Goal: Task Accomplishment & Management: Manage account settings

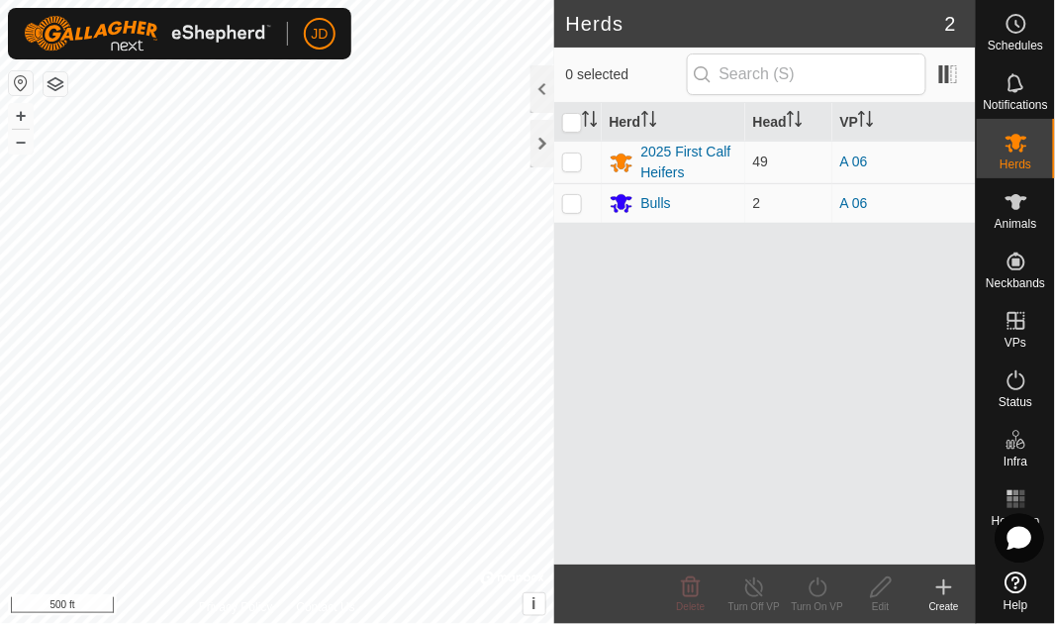
click at [1019, 541] on icon at bounding box center [1020, 538] width 22 height 21
click at [1012, 576] on icon at bounding box center [1017, 582] width 22 height 22
click at [0, 0] on icon at bounding box center [0, 0] width 0 height 0
click at [1017, 23] on icon at bounding box center [1018, 24] width 3 height 6
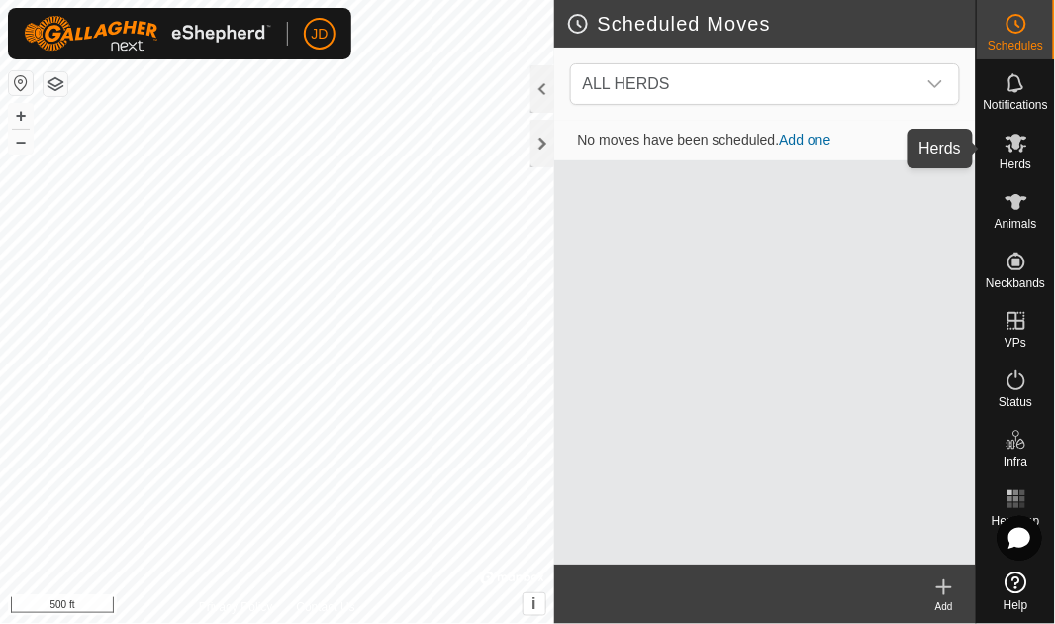
click at [1017, 141] on icon at bounding box center [1017, 143] width 22 height 19
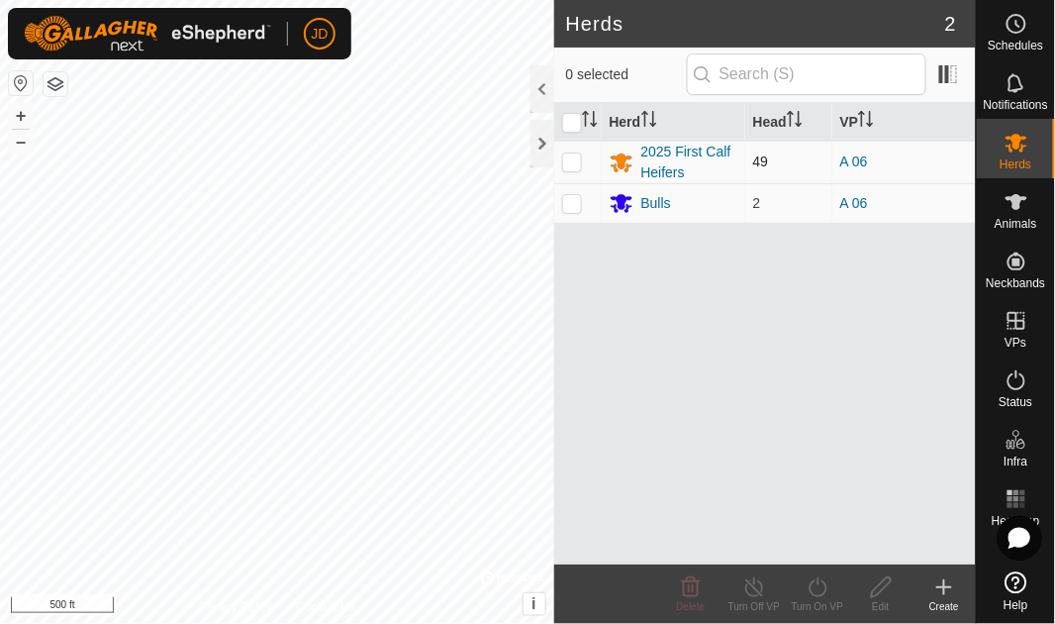
click at [581, 166] on p-checkbox at bounding box center [572, 161] width 20 height 16
checkbox input "true"
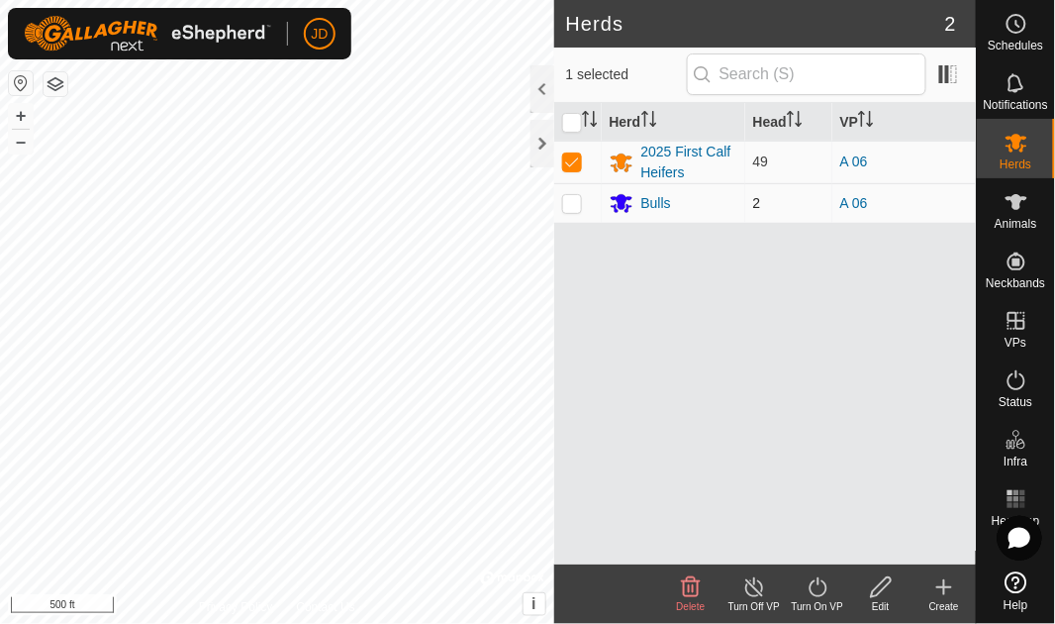
click at [581, 200] on p-checkbox at bounding box center [572, 203] width 20 height 16
checkbox input "true"
click at [944, 589] on icon at bounding box center [944, 587] width 0 height 14
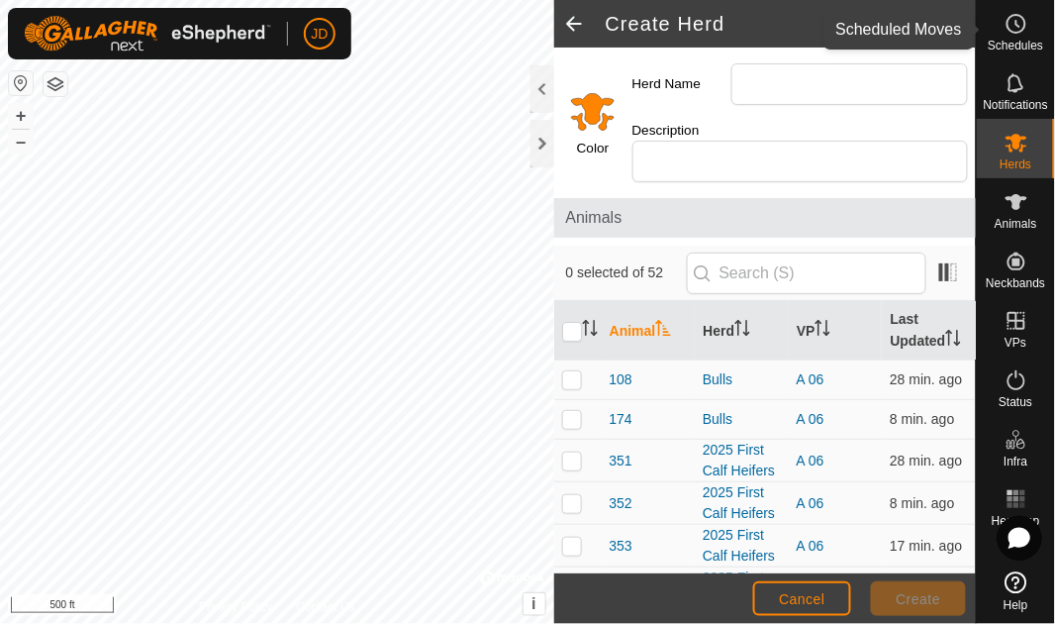
click at [1020, 34] on icon at bounding box center [1017, 24] width 24 height 24
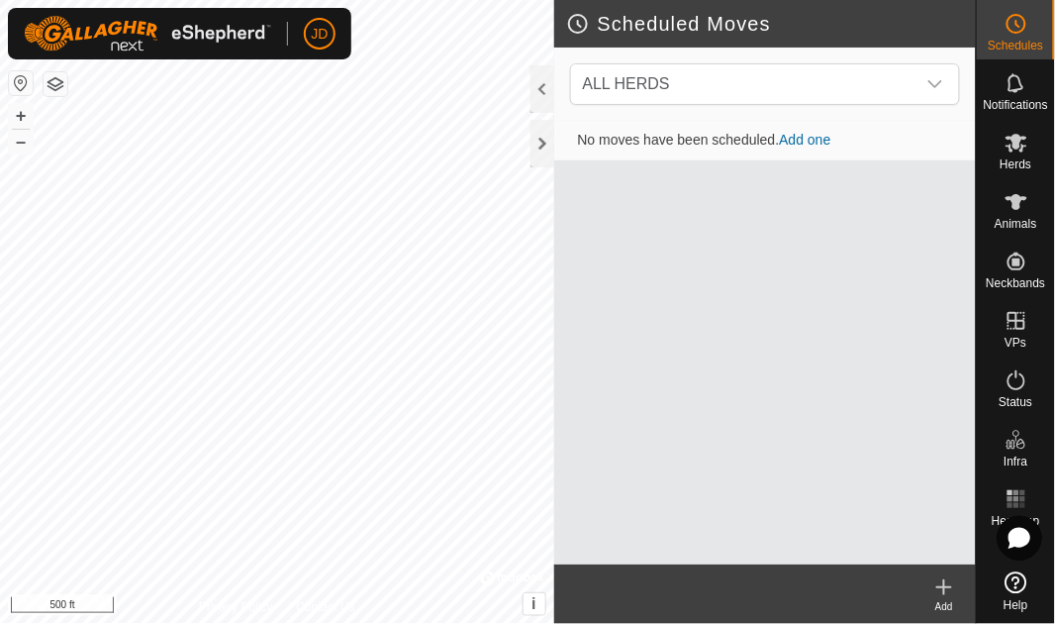
click at [942, 592] on icon at bounding box center [944, 587] width 24 height 24
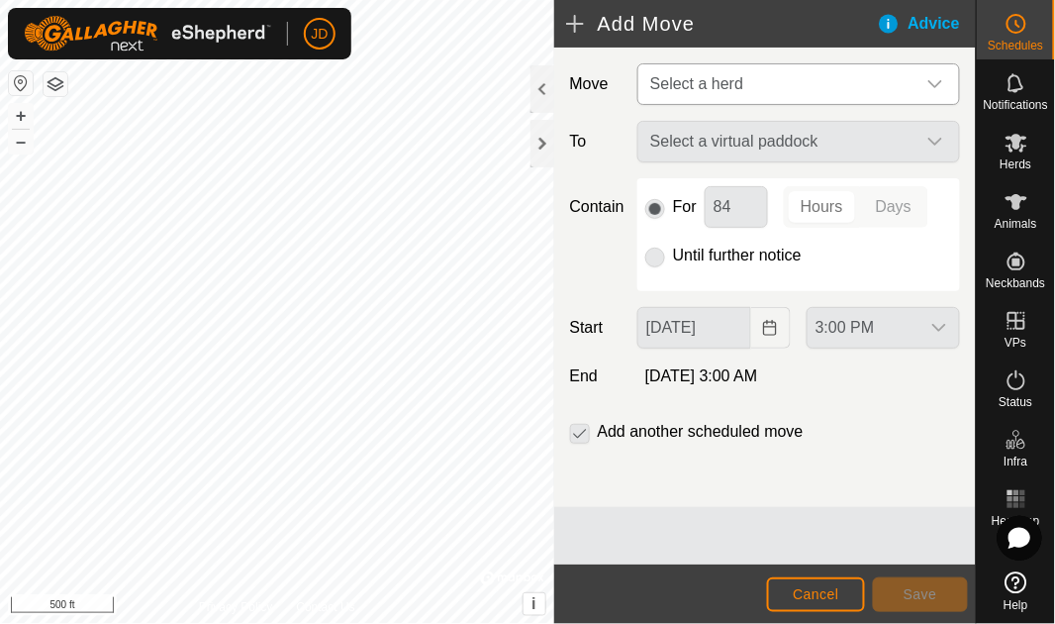
click at [934, 77] on icon "dropdown trigger" at bounding box center [936, 84] width 16 height 16
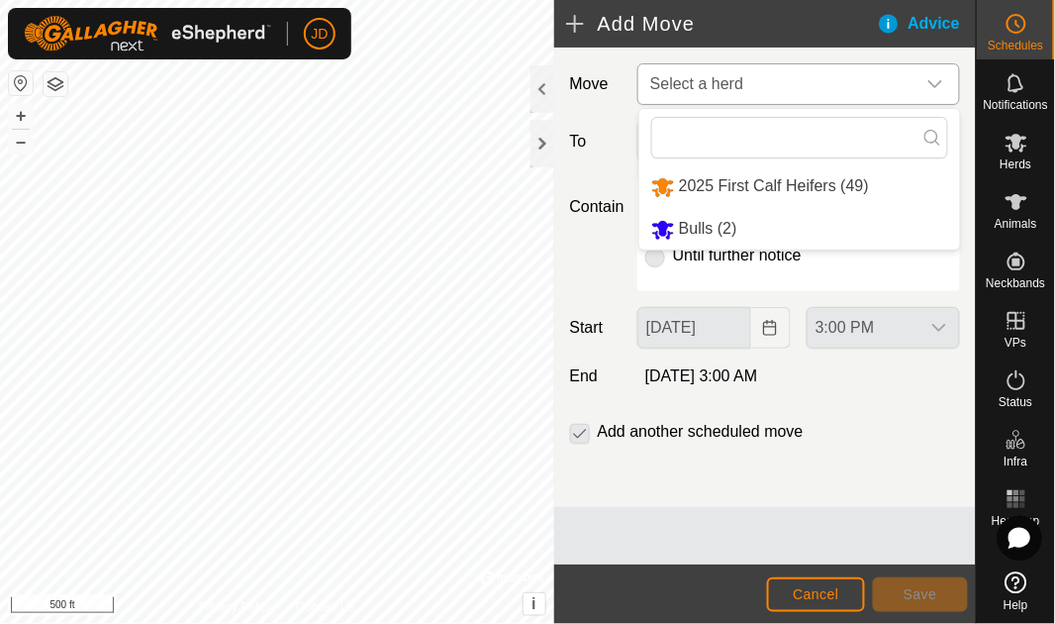
click at [701, 182] on li "2025 First Calf Heifers (49)" at bounding box center [799, 186] width 321 height 41
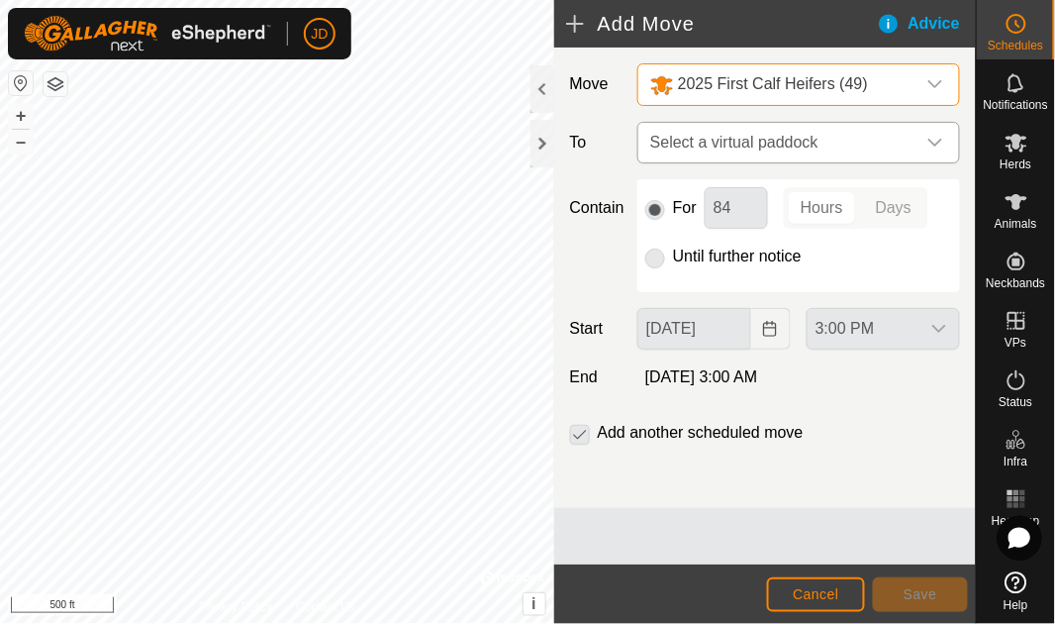
click at [937, 142] on icon "dropdown trigger" at bounding box center [936, 143] width 16 height 16
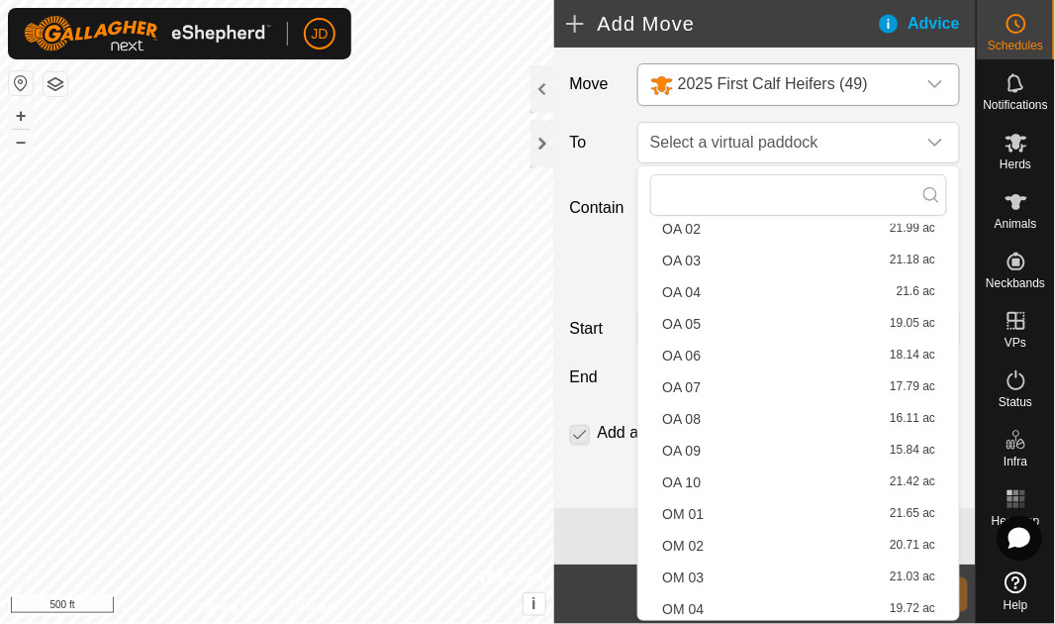
scroll to position [1385, 0]
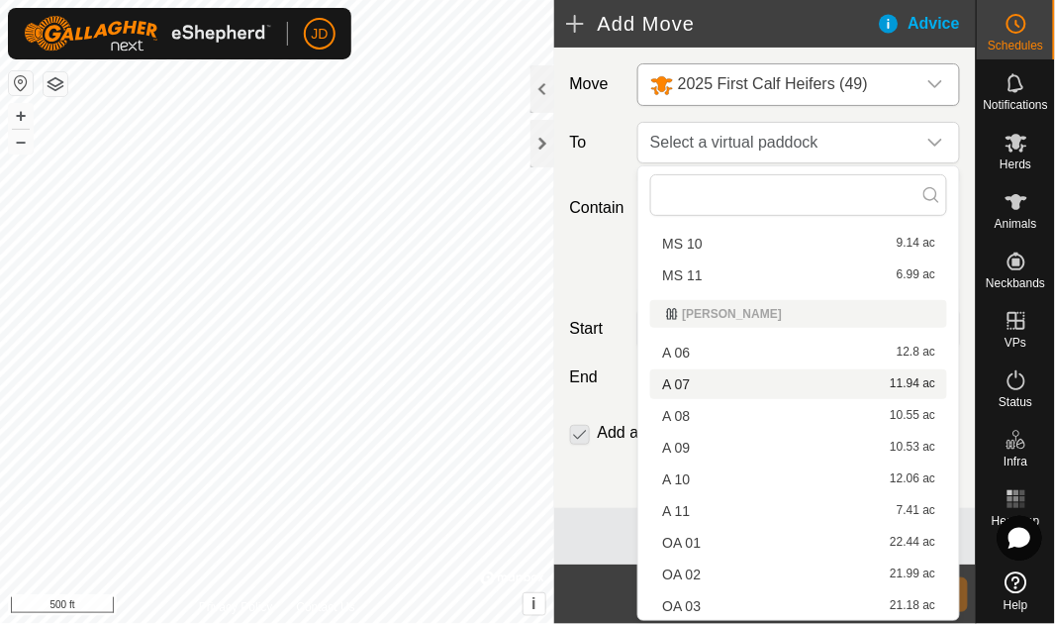
click at [693, 380] on div "A 07 11.94 ac" at bounding box center [798, 384] width 273 height 14
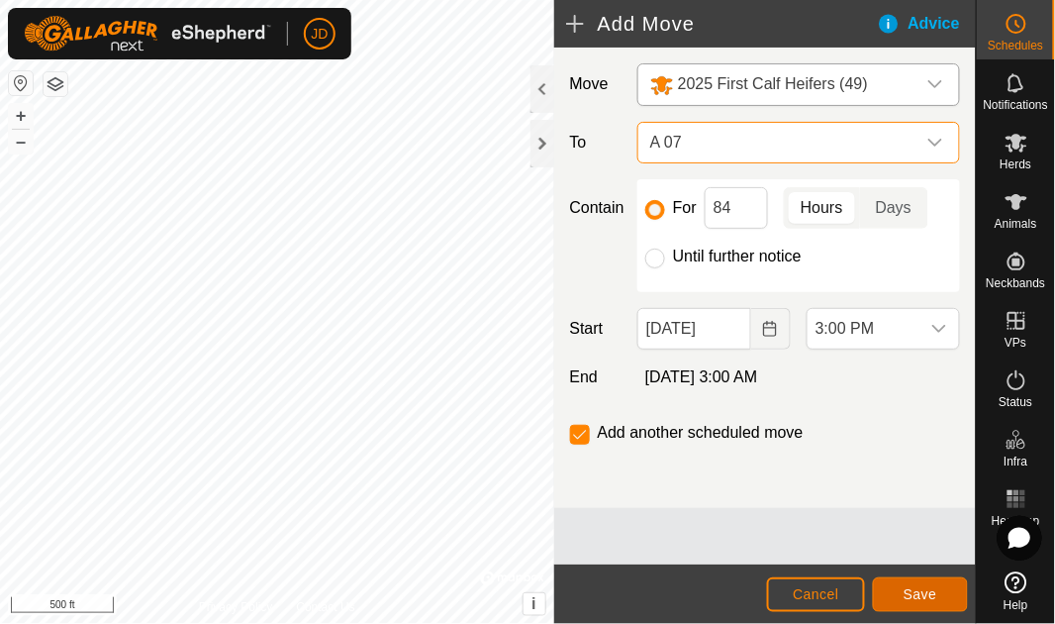
click at [927, 600] on span "Save" at bounding box center [921, 594] width 34 height 16
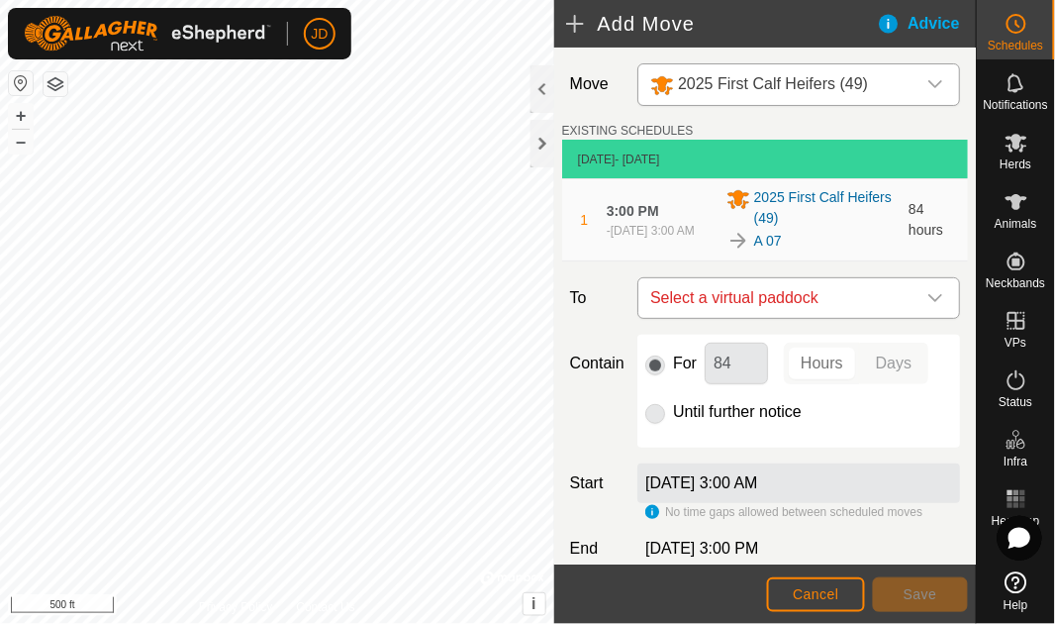
click at [777, 299] on span "Select a virtual paddock" at bounding box center [778, 298] width 273 height 40
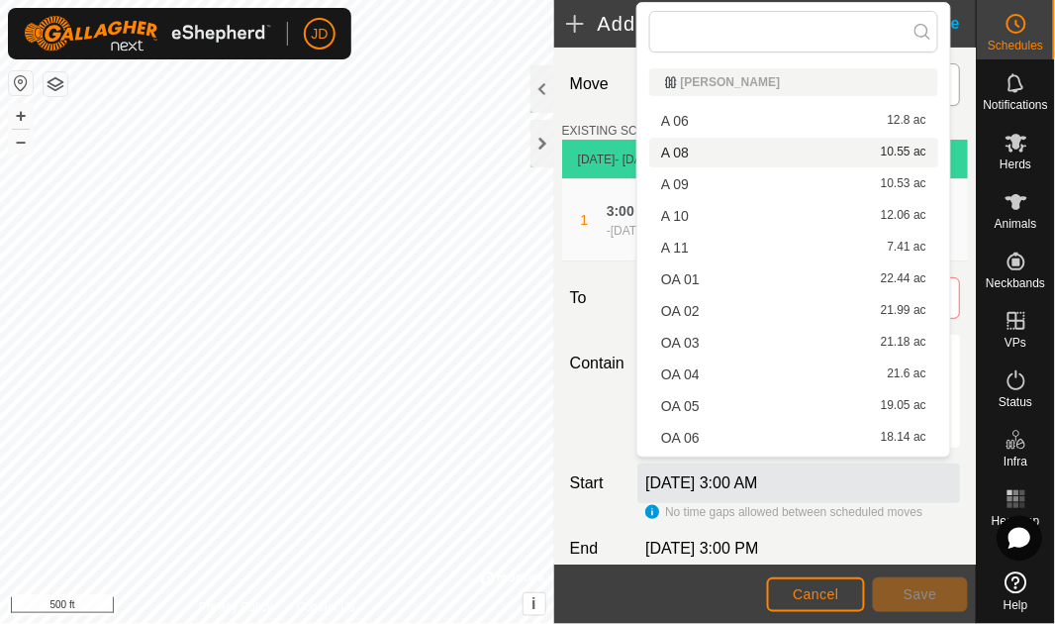
click at [739, 147] on li "A 08 10.55 ac" at bounding box center [793, 153] width 289 height 30
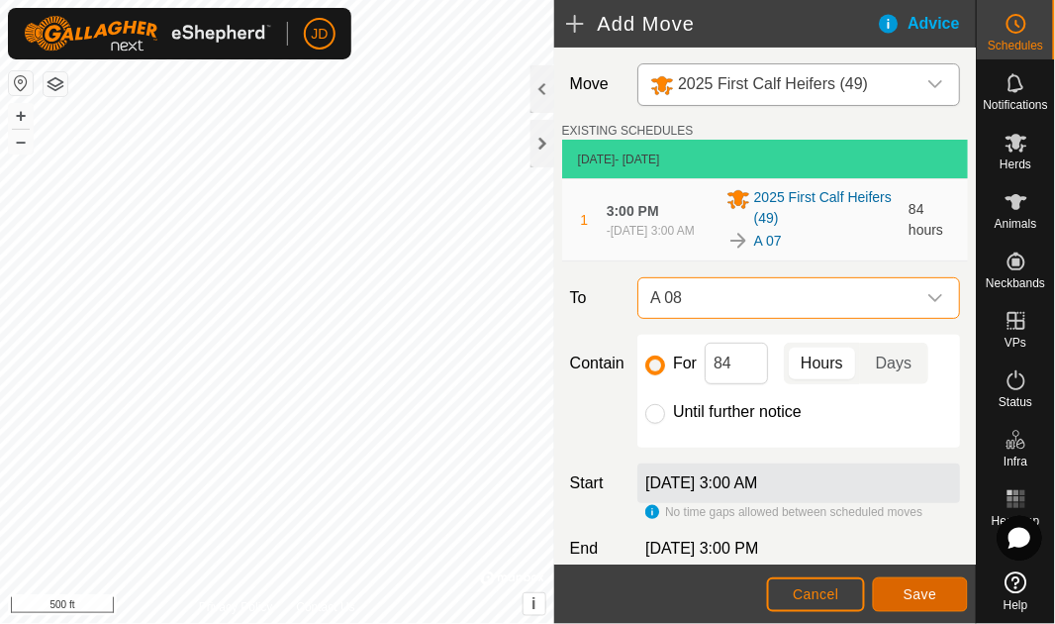
click at [923, 591] on span "Save" at bounding box center [921, 594] width 34 height 16
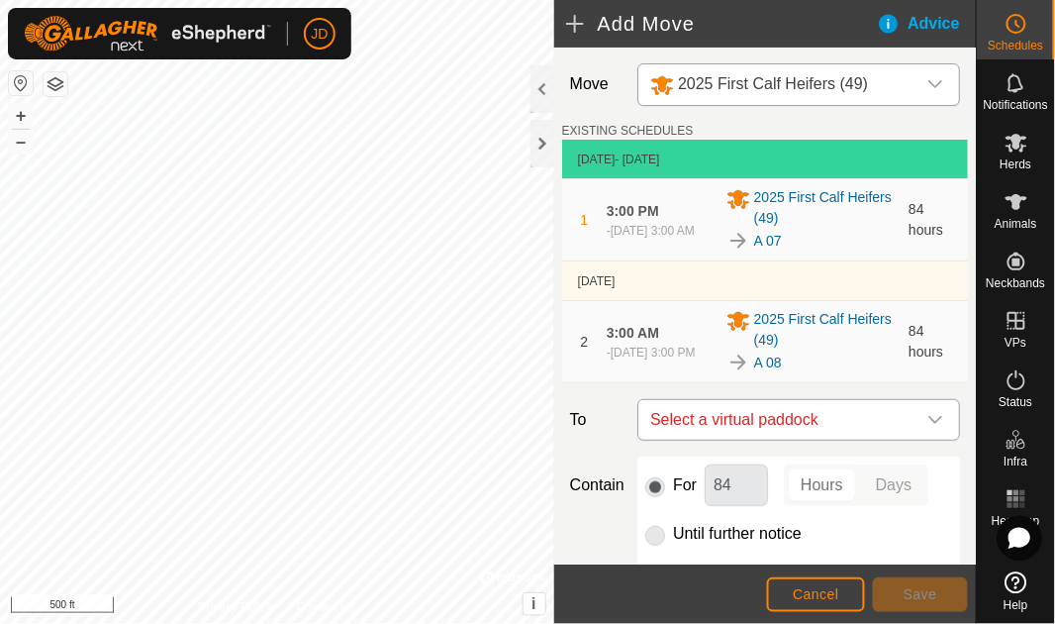
click at [916, 415] on div "dropdown trigger" at bounding box center [936, 420] width 40 height 40
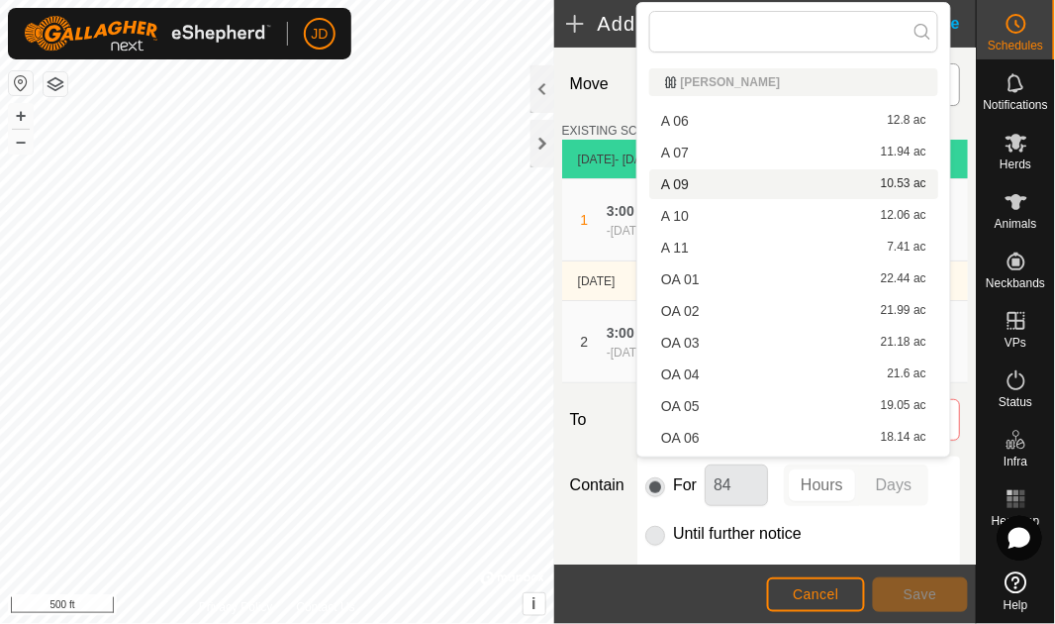
click at [810, 179] on div "A 09 10.53 ac" at bounding box center [793, 184] width 265 height 14
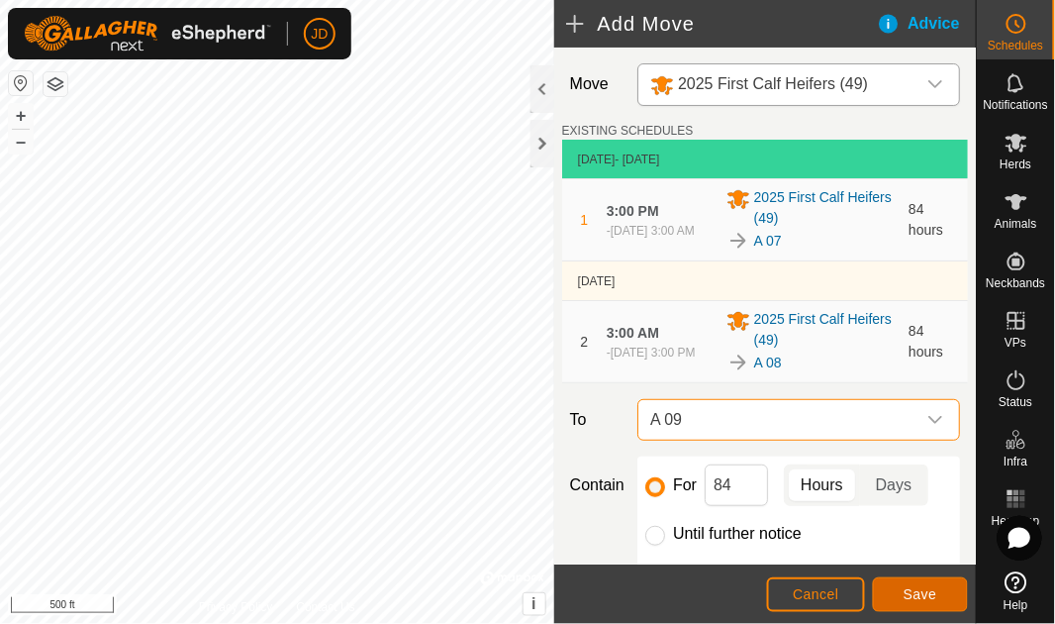
click at [919, 592] on span "Save" at bounding box center [921, 594] width 34 height 16
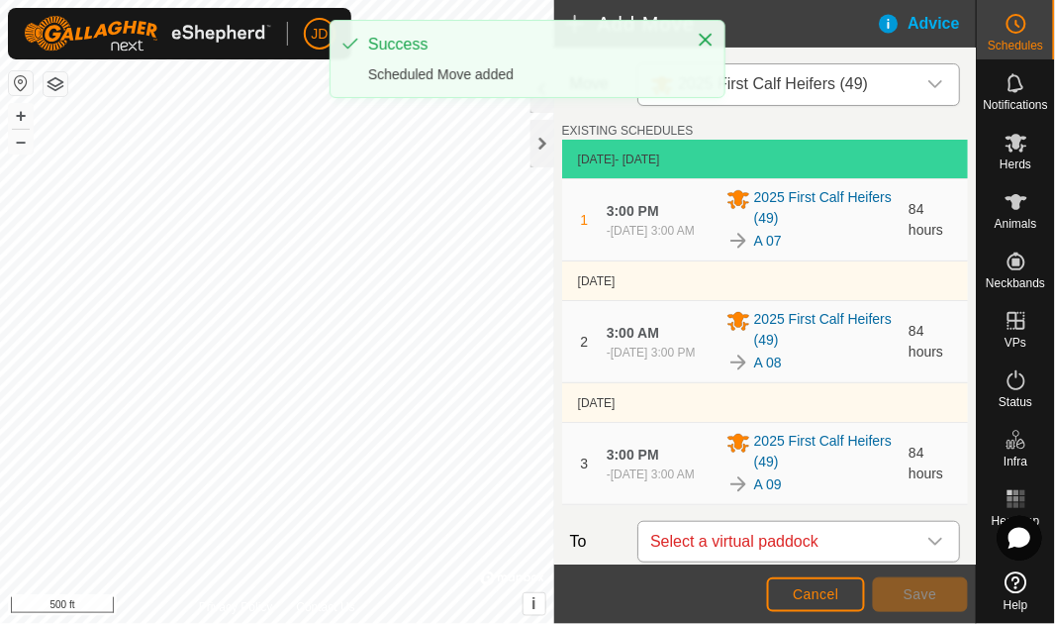
click at [929, 538] on icon "dropdown trigger" at bounding box center [936, 542] width 14 height 8
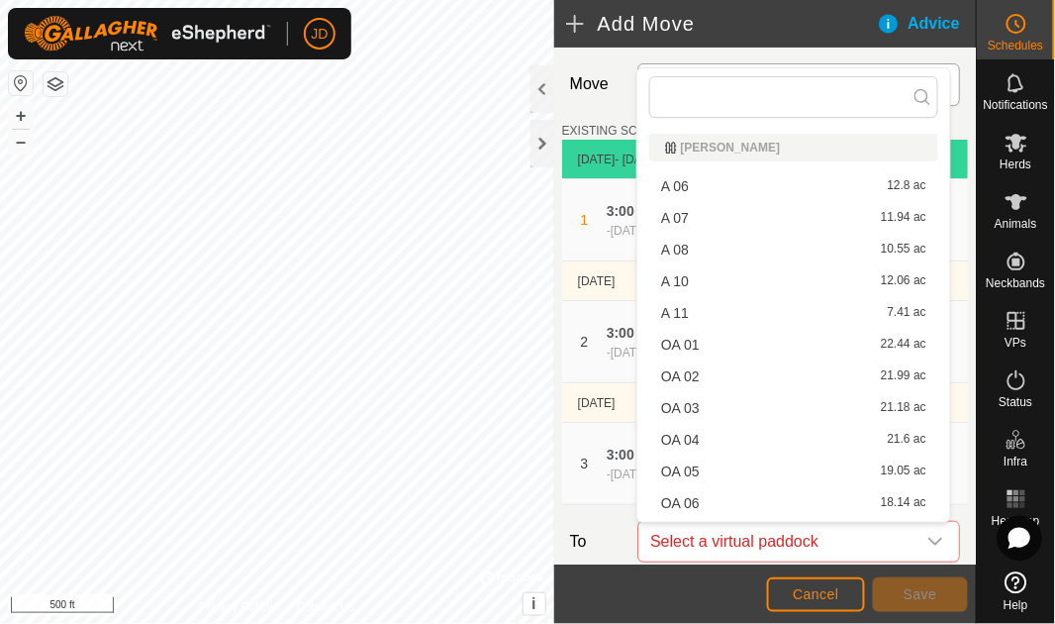
scroll to position [28, 0]
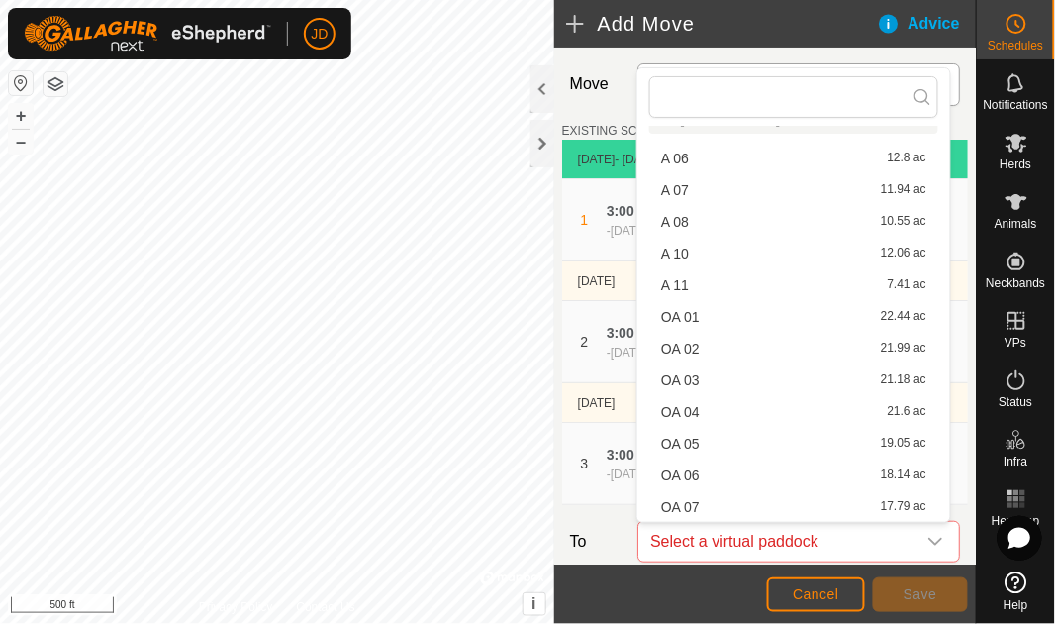
click at [793, 255] on li "A 10 12.06 ac" at bounding box center [793, 254] width 289 height 30
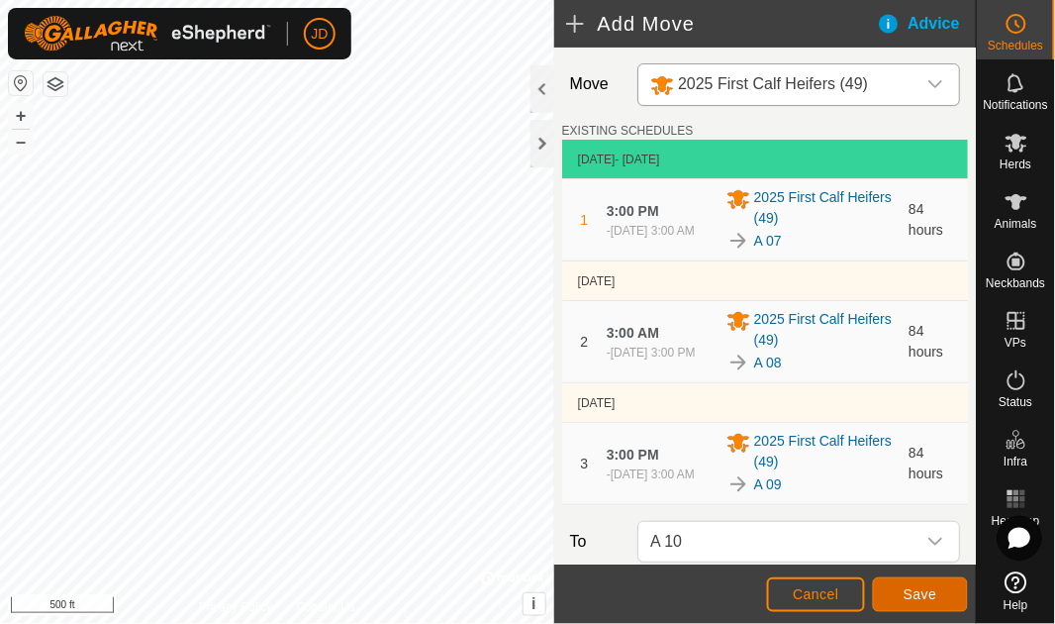
click at [930, 590] on span "Save" at bounding box center [921, 594] width 34 height 16
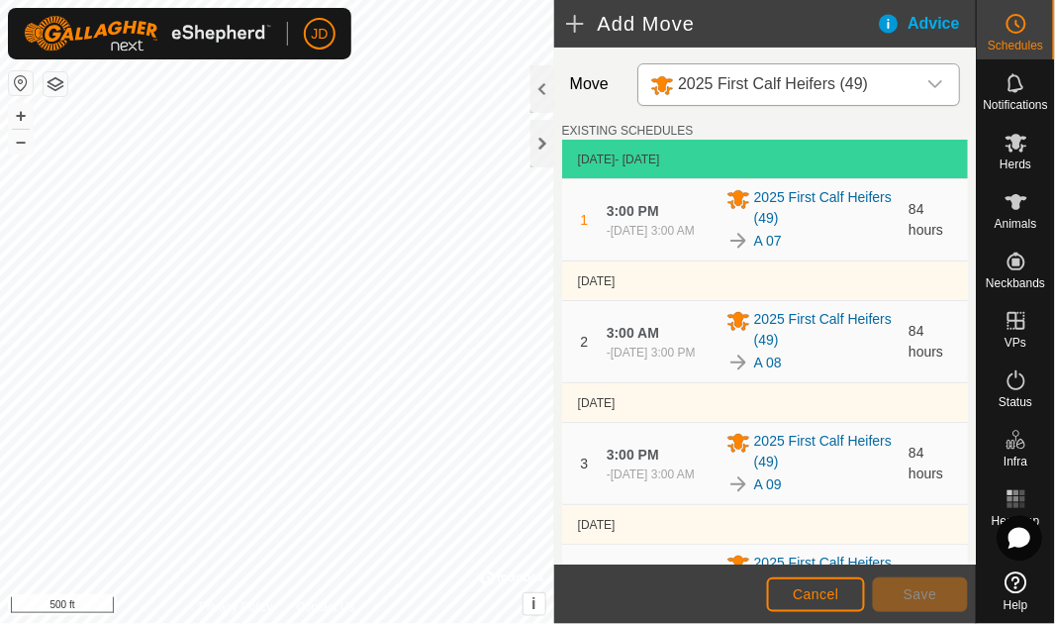
scroll to position [451, 0]
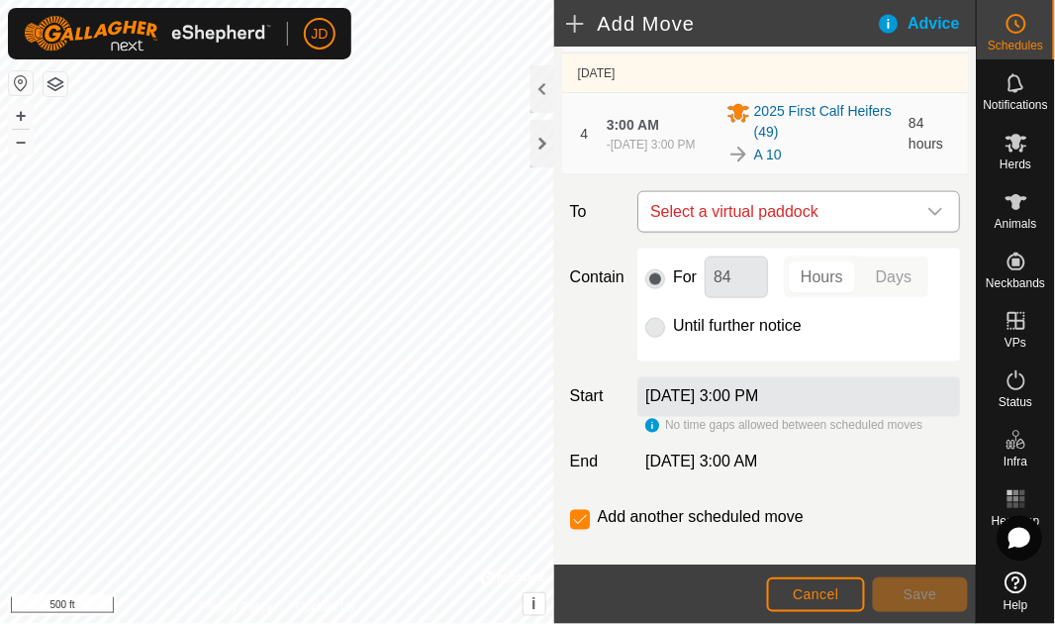
click at [928, 211] on icon "dropdown trigger" at bounding box center [936, 212] width 16 height 16
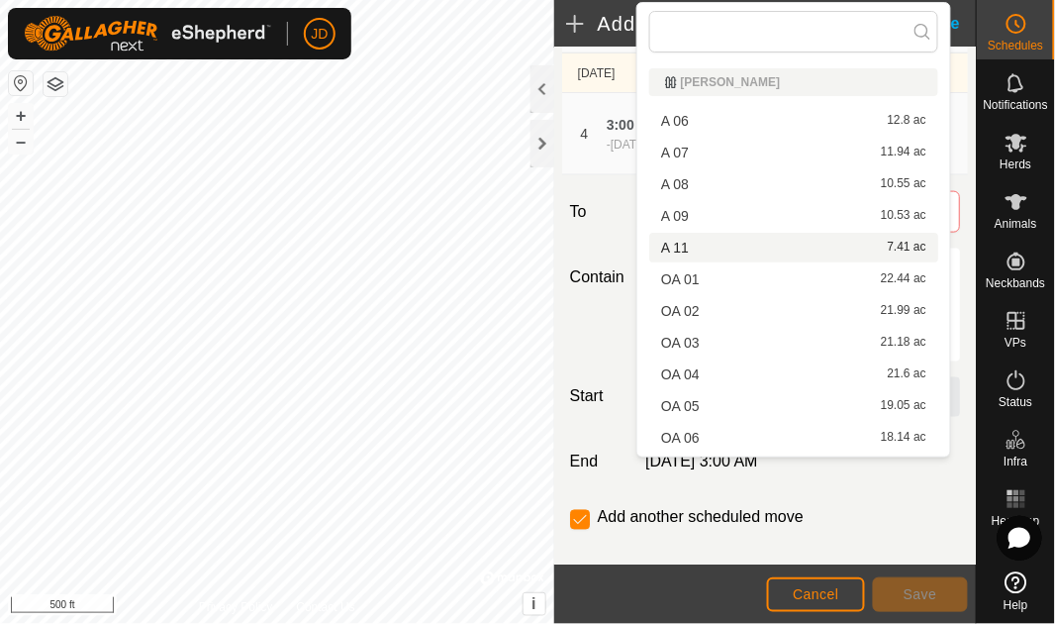
click at [788, 251] on li "A 11 7.41 ac" at bounding box center [793, 248] width 289 height 30
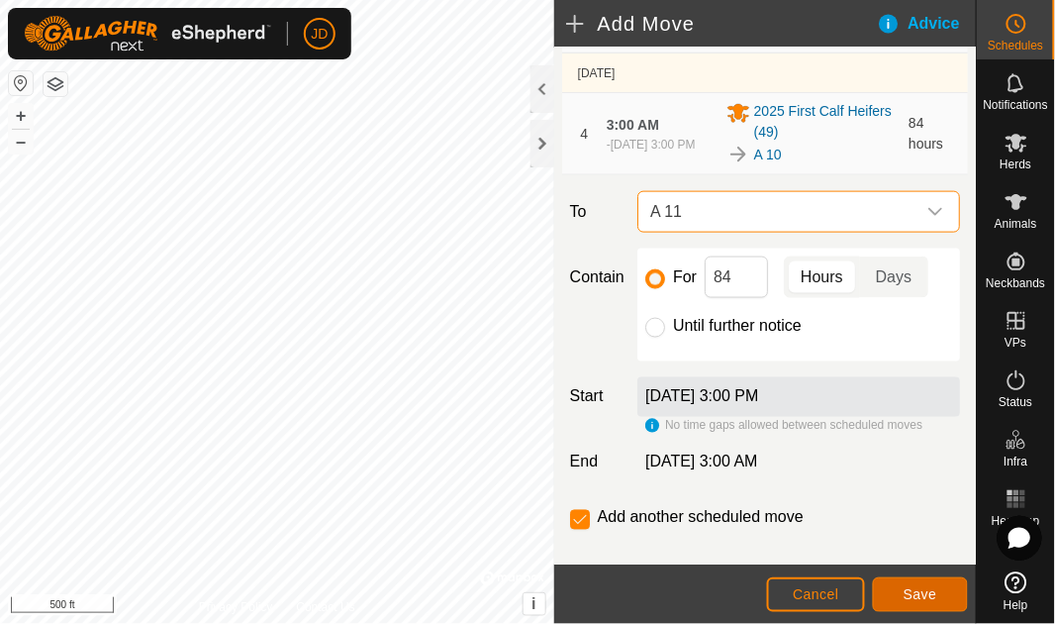
click at [930, 589] on span "Save" at bounding box center [921, 594] width 34 height 16
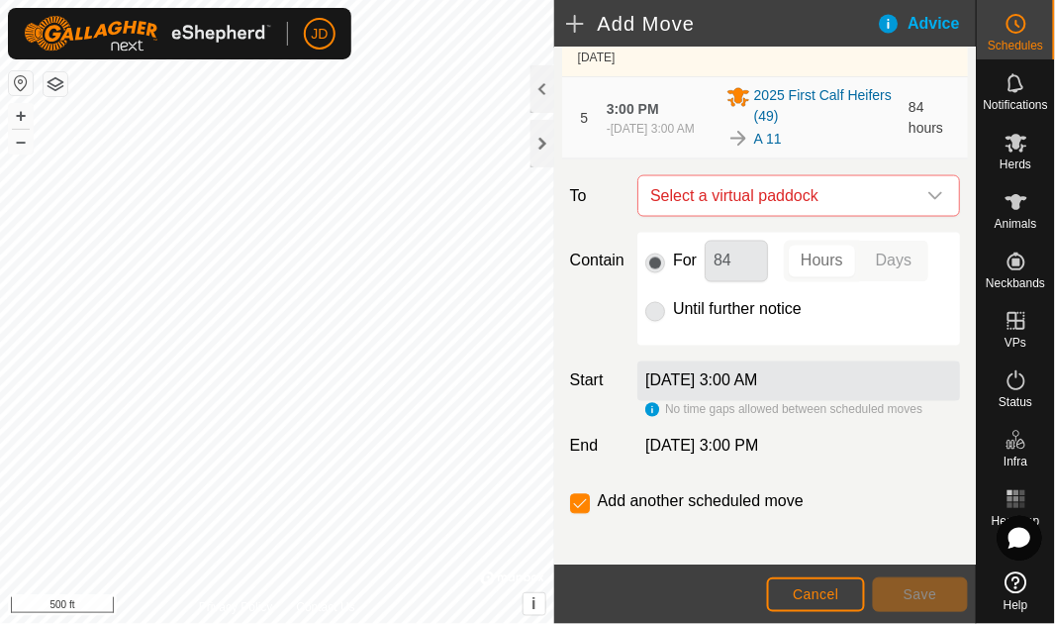
scroll to position [601, 0]
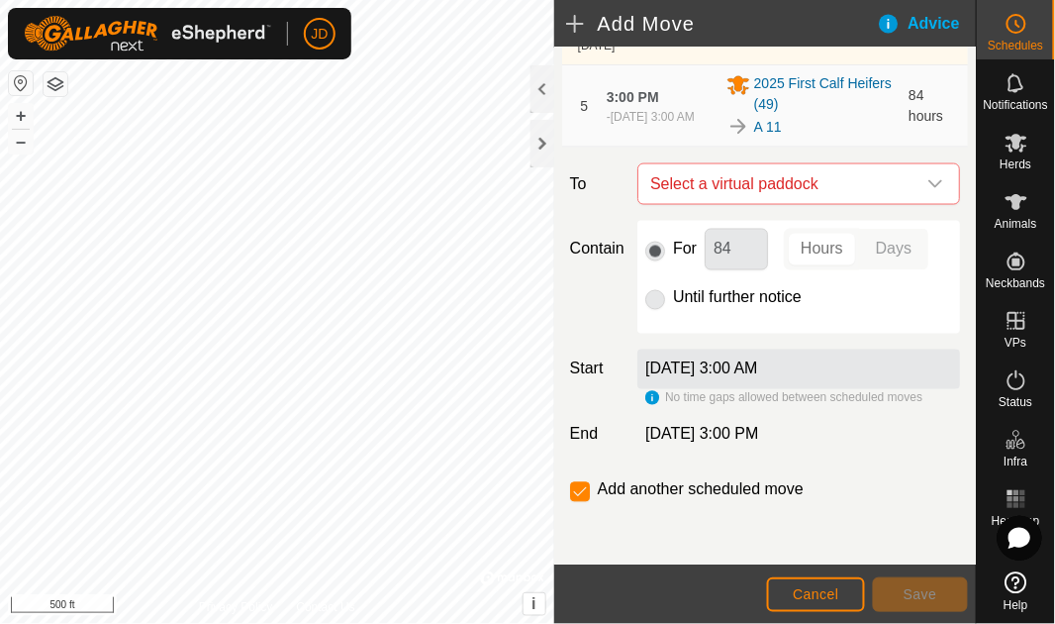
click at [651, 486] on label "Add another scheduled move" at bounding box center [701, 490] width 206 height 16
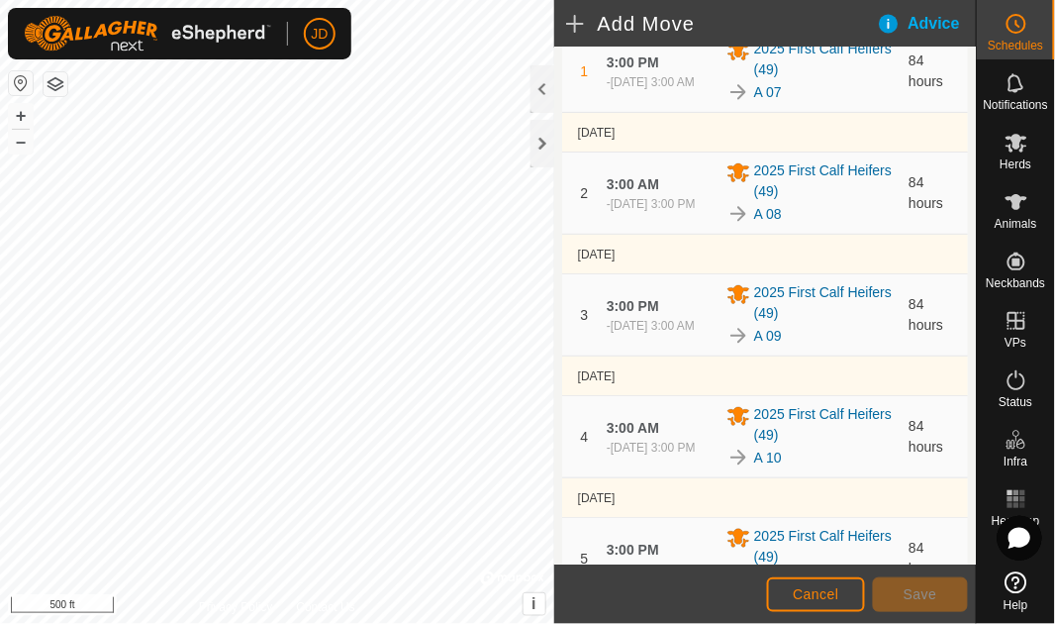
scroll to position [0, 0]
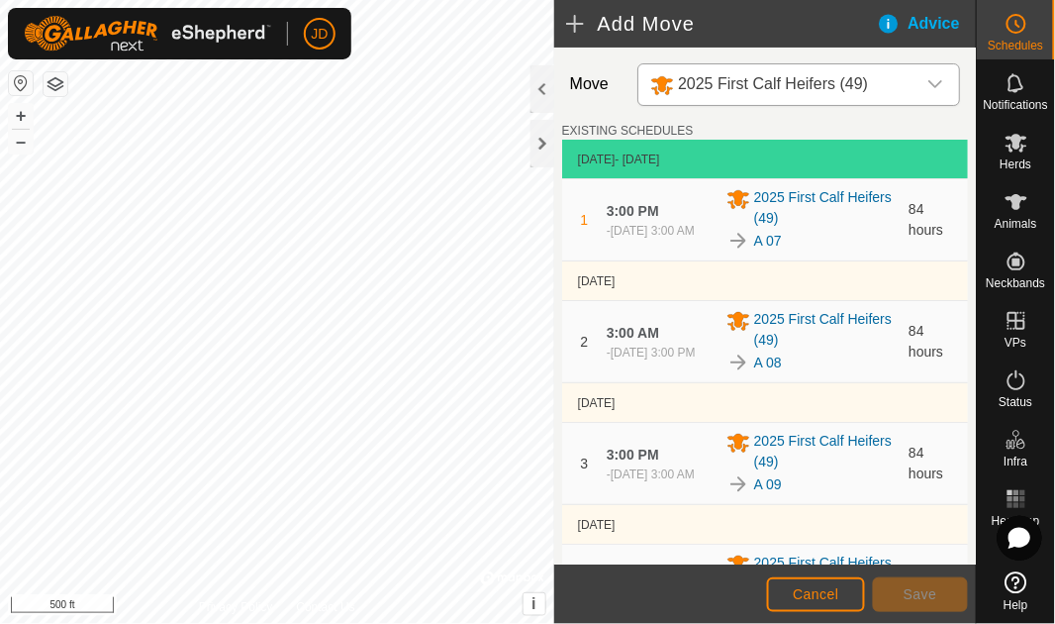
click at [930, 81] on icon "dropdown trigger" at bounding box center [936, 84] width 16 height 16
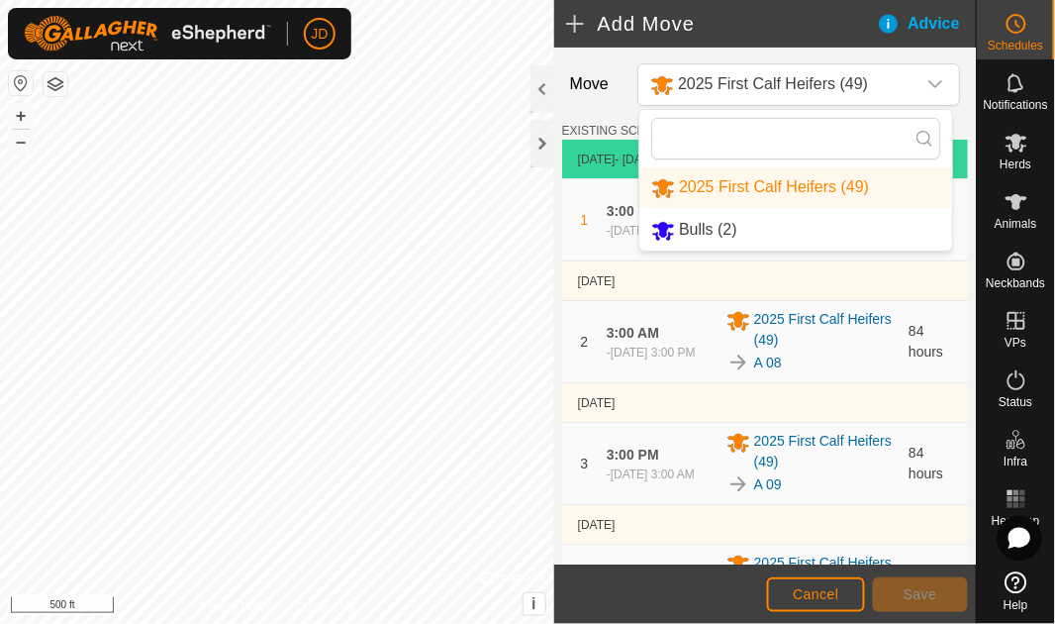
click at [734, 229] on li "Bulls (2)" at bounding box center [795, 230] width 313 height 41
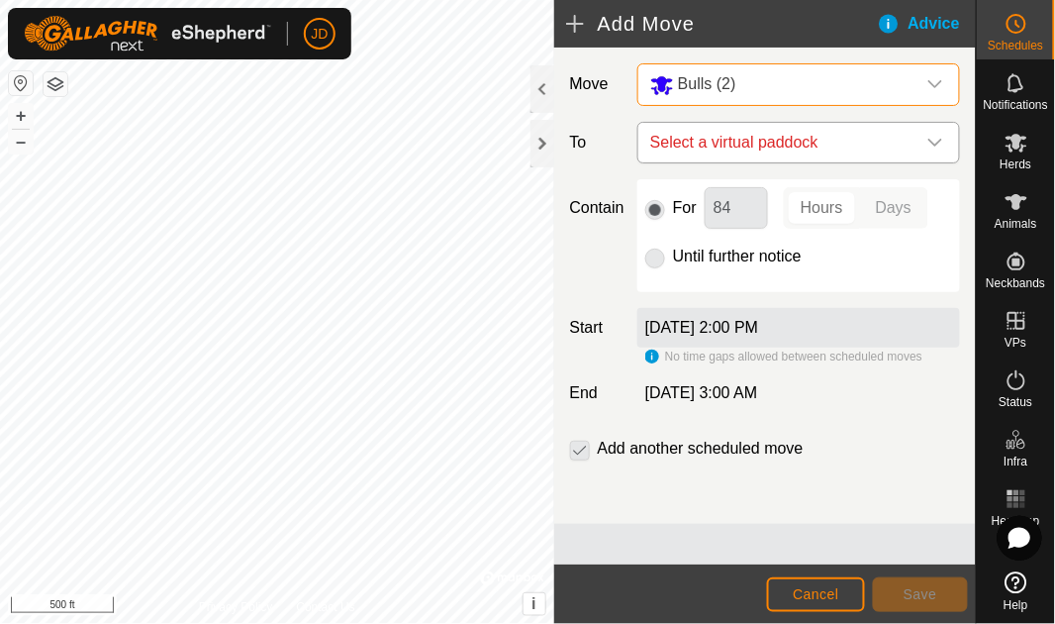
click at [934, 138] on icon "dropdown trigger" at bounding box center [936, 143] width 16 height 16
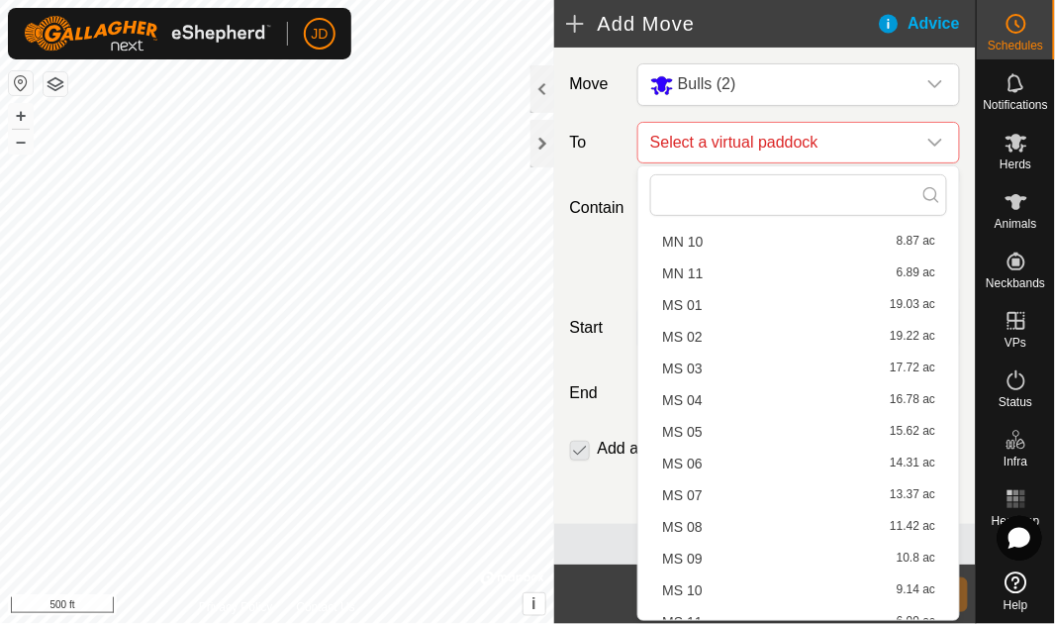
scroll to position [1385, 0]
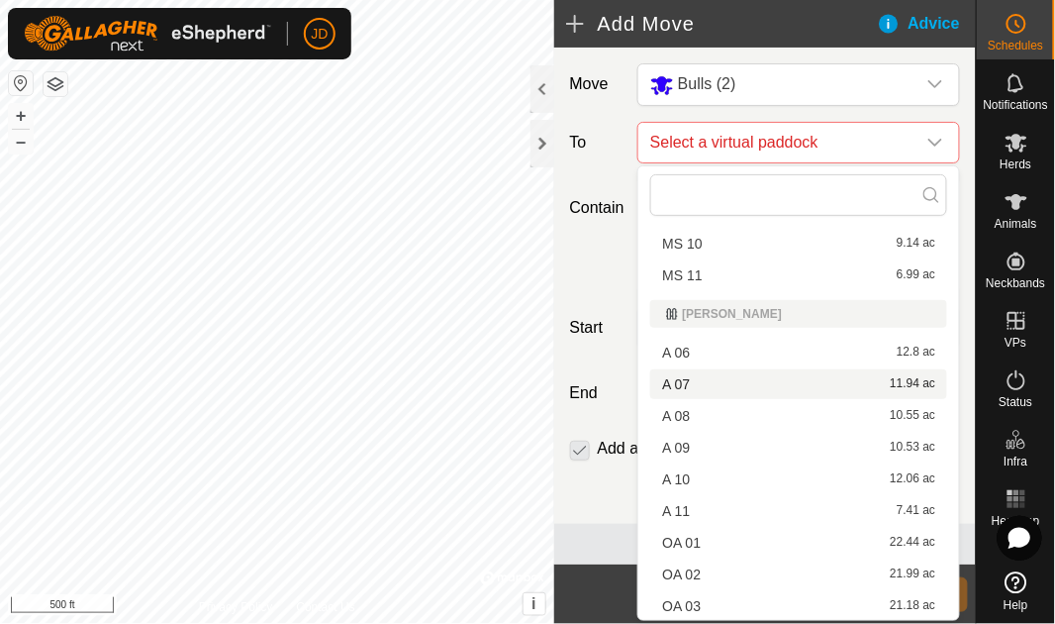
click at [713, 381] on li "A 07 11.94 ac" at bounding box center [798, 384] width 297 height 30
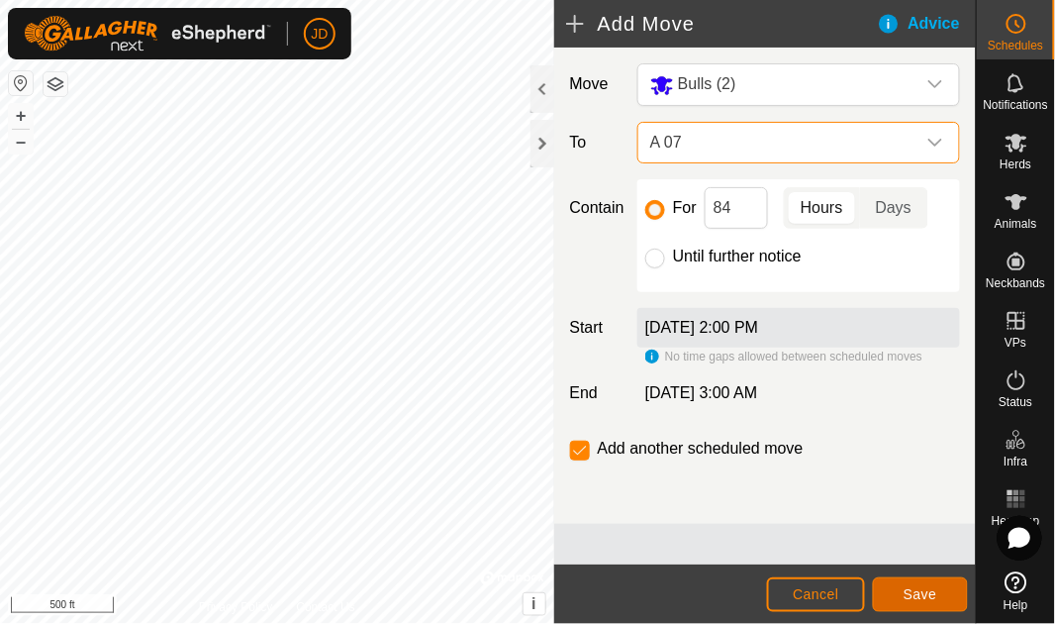
click at [925, 587] on span "Save" at bounding box center [921, 594] width 34 height 16
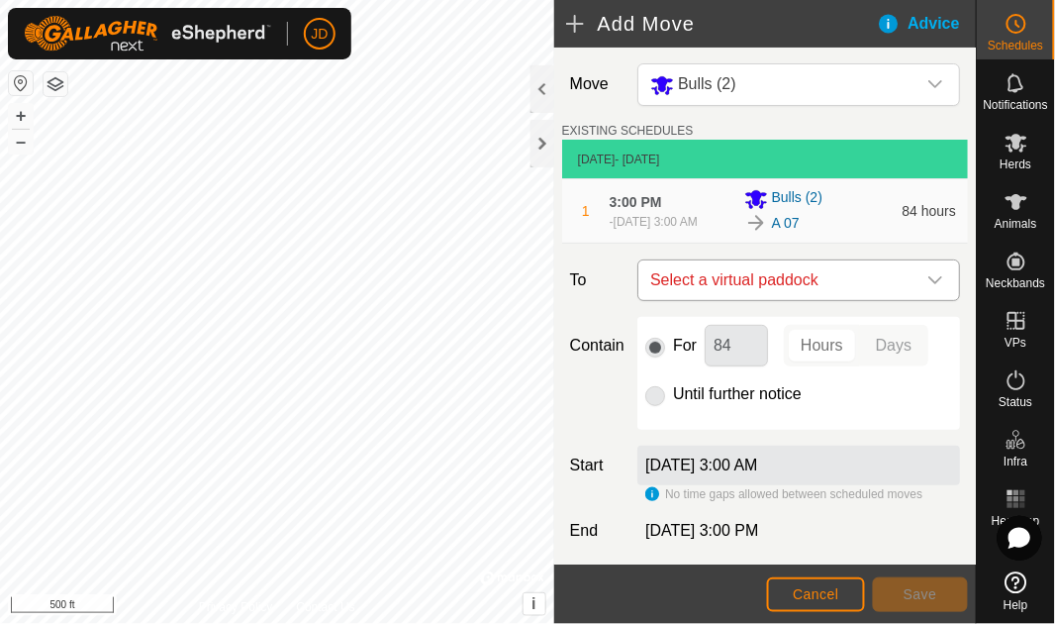
click at [928, 284] on icon "dropdown trigger" at bounding box center [936, 280] width 16 height 16
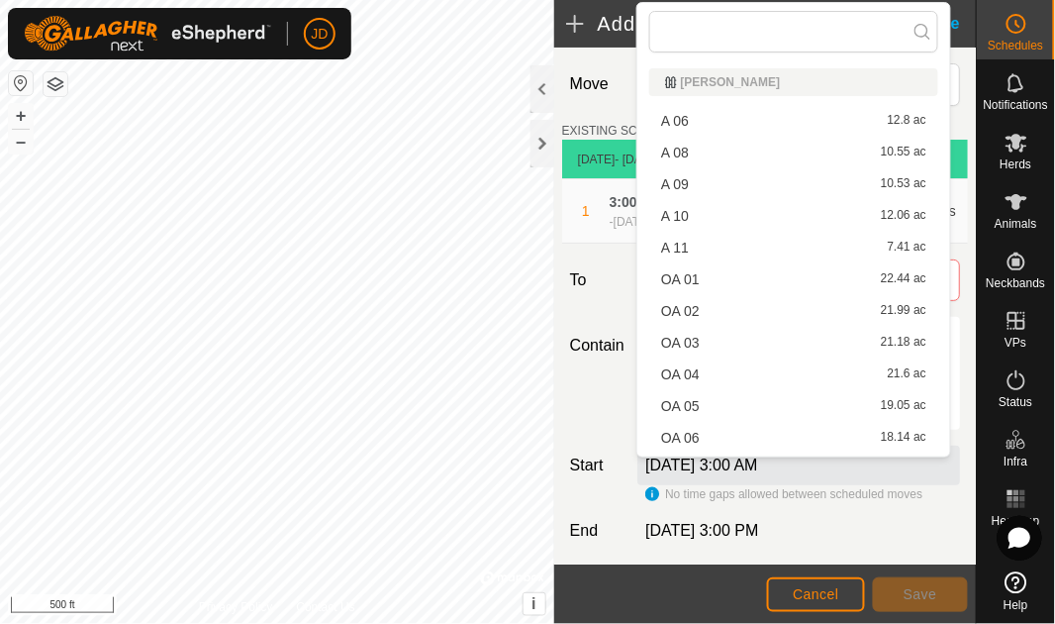
click at [811, 147] on li "A 08 10.55 ac" at bounding box center [793, 153] width 289 height 30
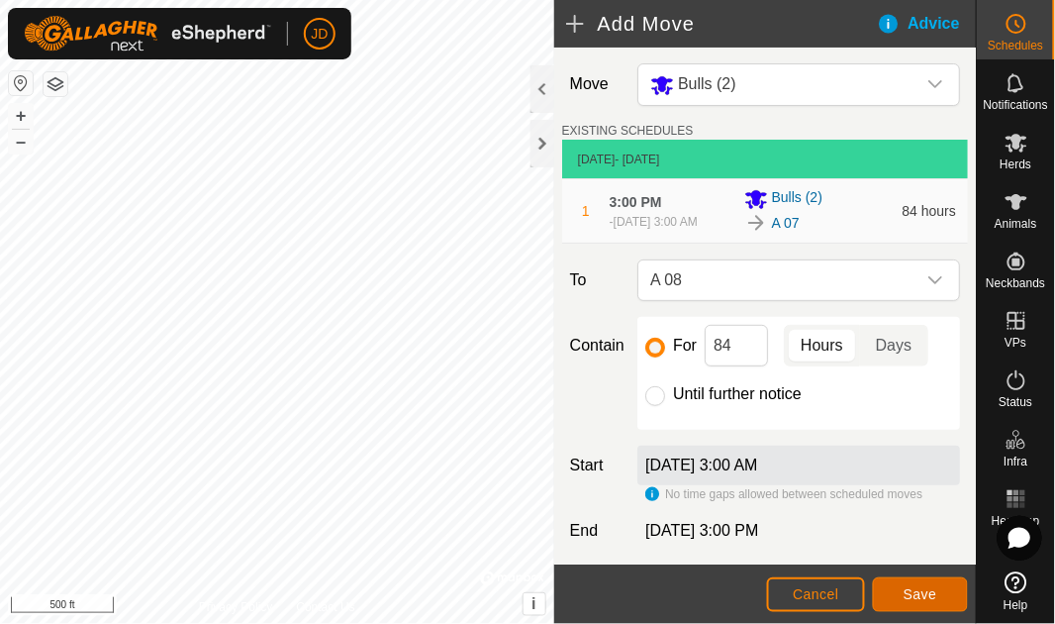
click at [934, 592] on span "Save" at bounding box center [921, 594] width 34 height 16
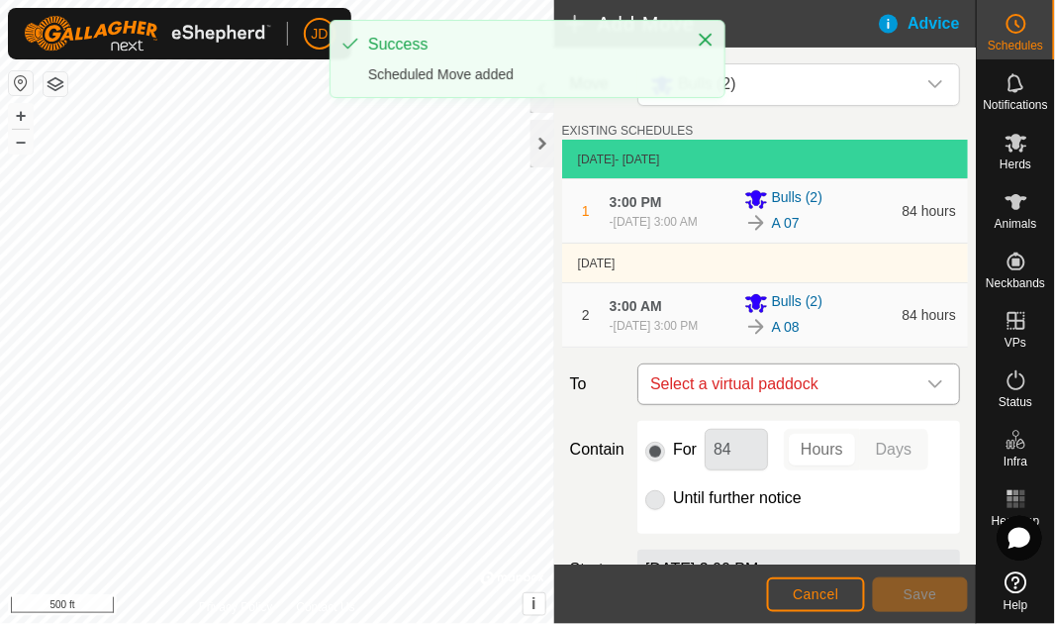
click at [928, 385] on icon "dropdown trigger" at bounding box center [936, 384] width 16 height 16
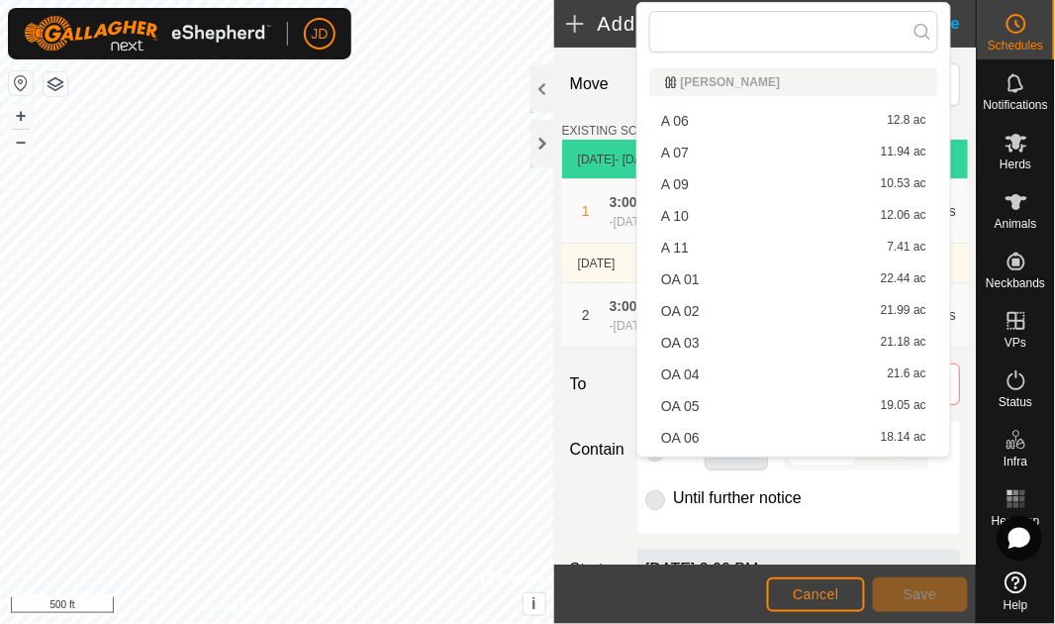
click at [789, 181] on li "A 09 10.53 ac" at bounding box center [793, 184] width 289 height 30
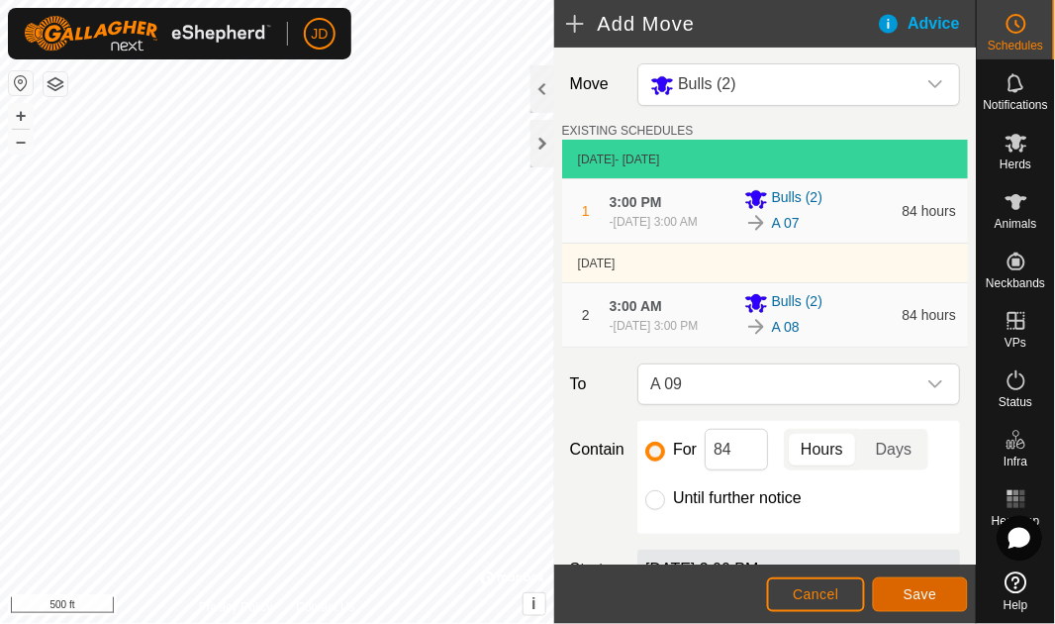
click at [917, 587] on span "Save" at bounding box center [921, 594] width 34 height 16
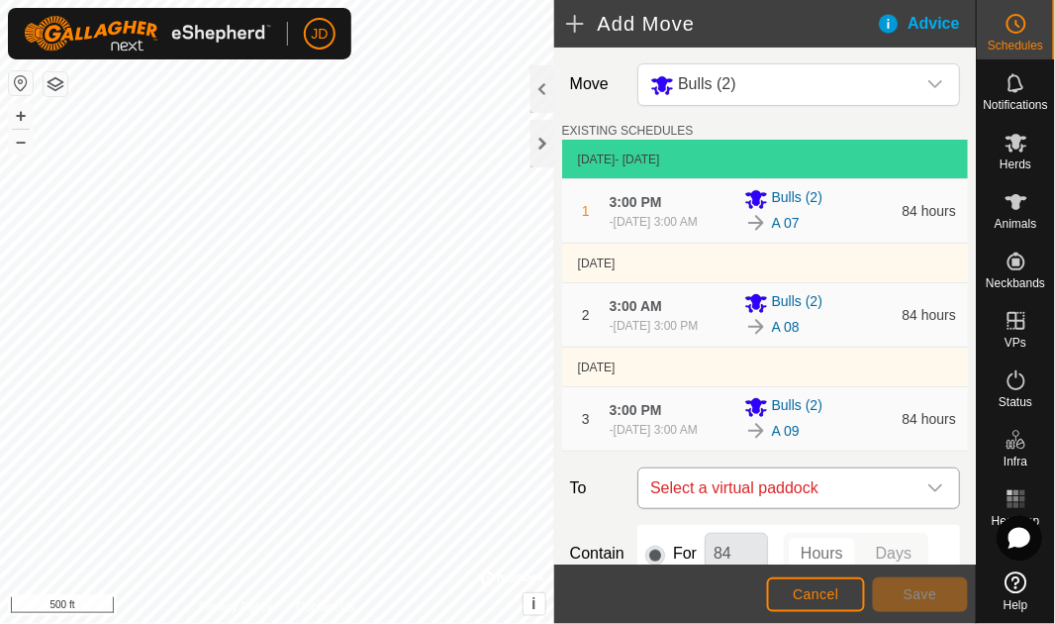
click at [928, 491] on icon "dropdown trigger" at bounding box center [936, 488] width 16 height 16
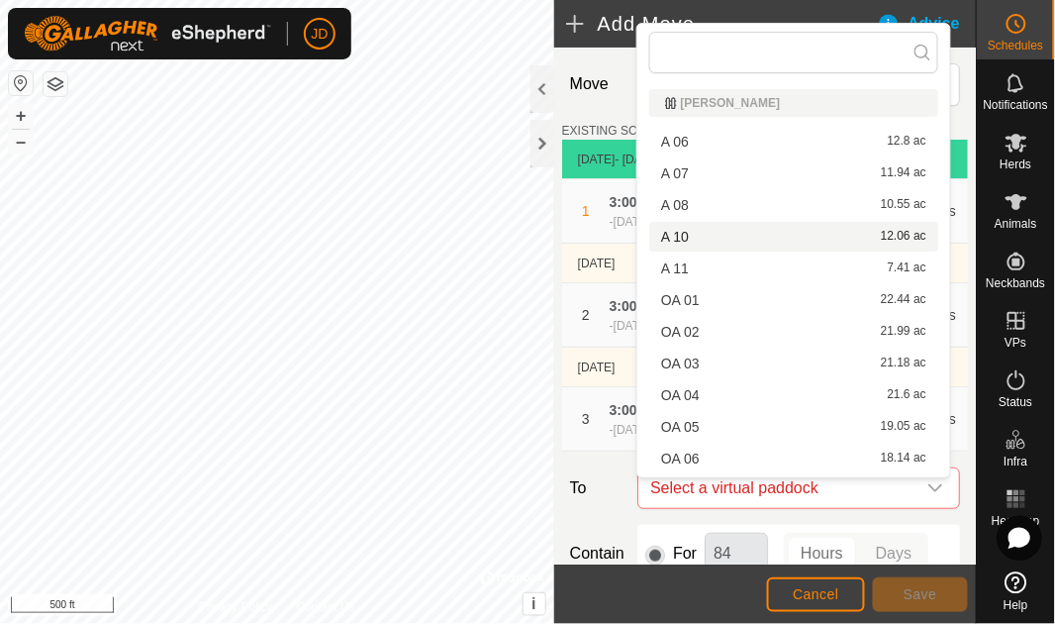
click at [767, 229] on li "A 10 12.06 ac" at bounding box center [793, 237] width 289 height 30
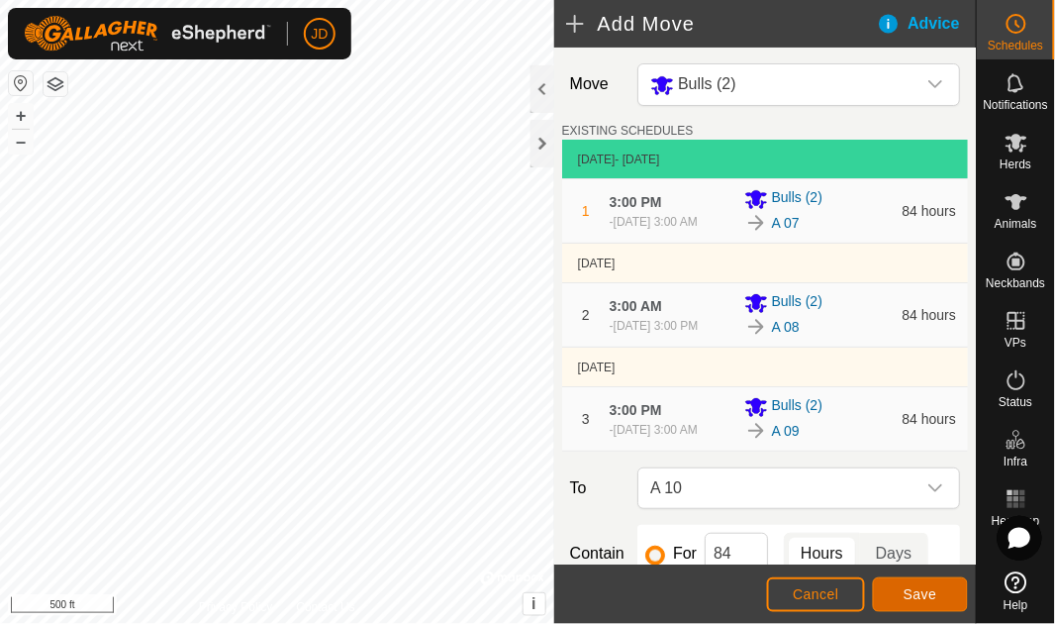
click at [926, 589] on span "Save" at bounding box center [921, 594] width 34 height 16
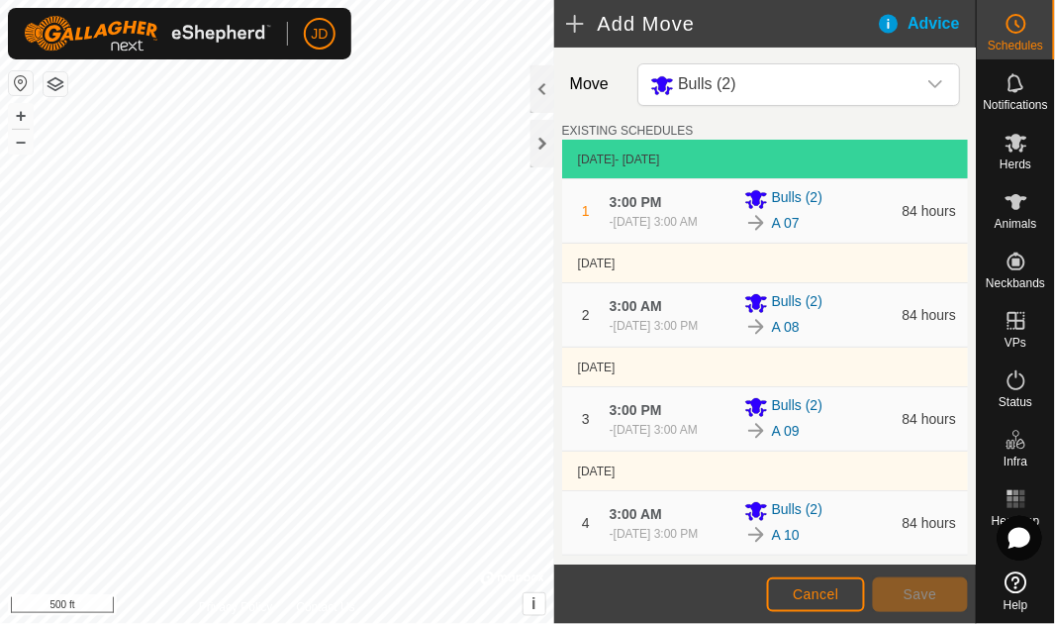
scroll to position [417, 0]
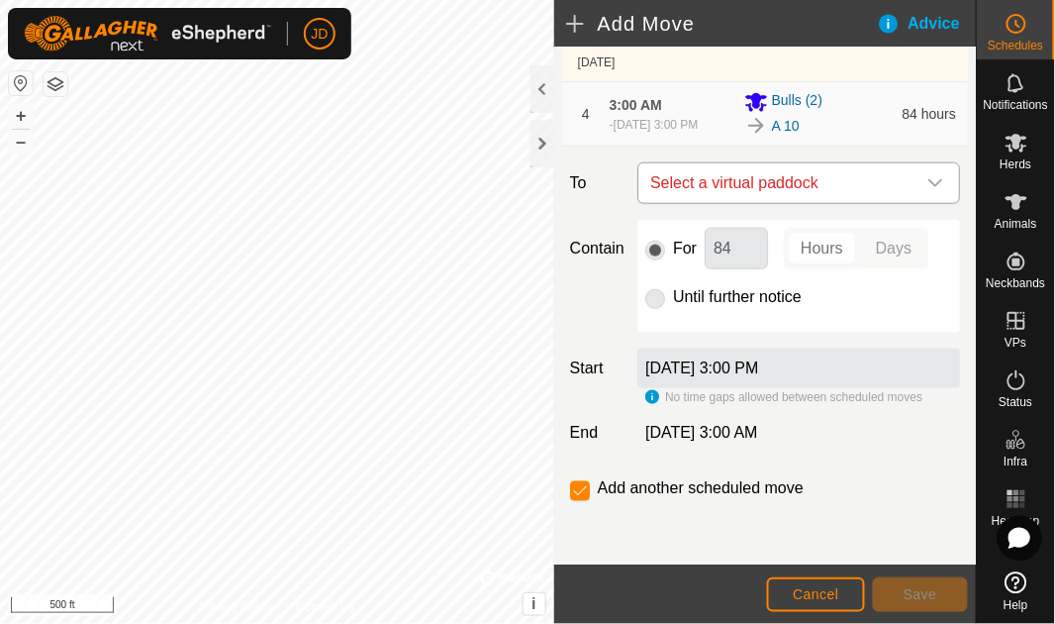
click at [928, 179] on icon "dropdown trigger" at bounding box center [936, 183] width 16 height 16
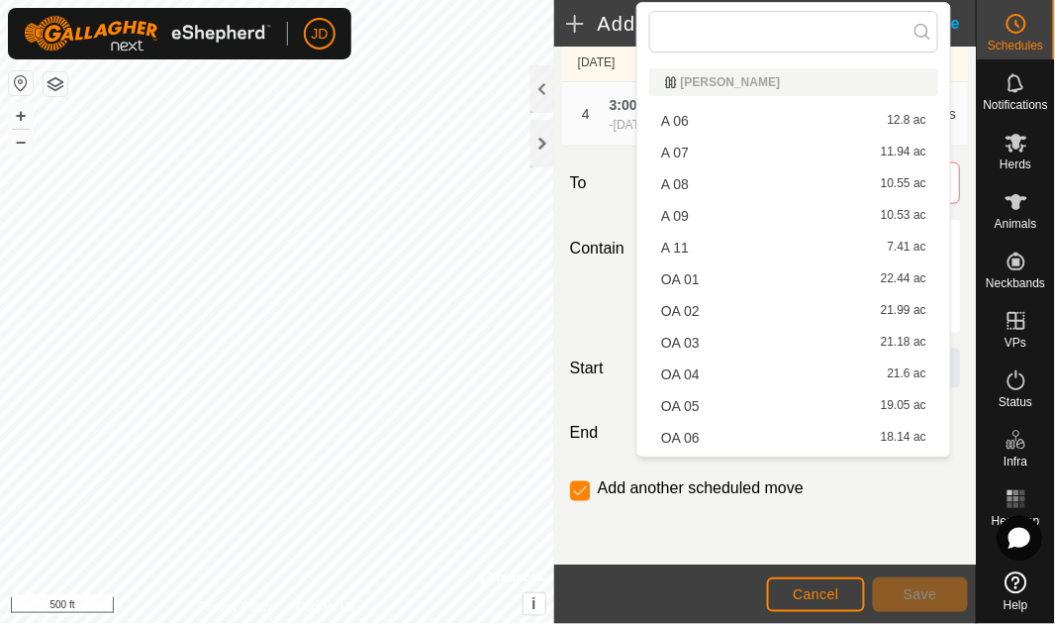
click at [774, 250] on li "A 11 7.41 ac" at bounding box center [793, 248] width 289 height 30
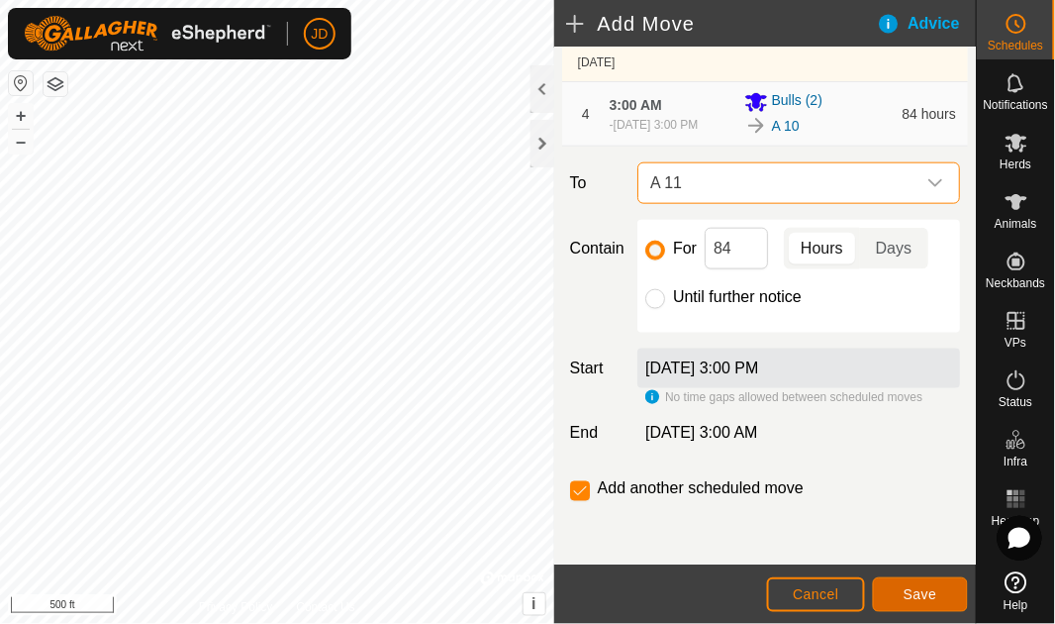
click at [924, 589] on span "Save" at bounding box center [921, 594] width 34 height 16
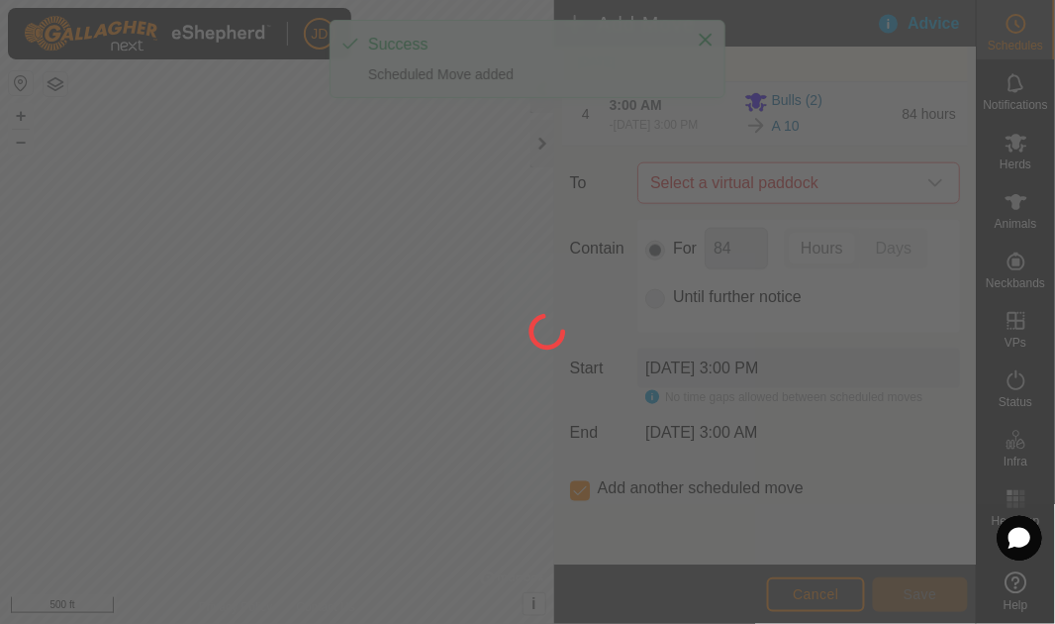
scroll to position [0, 0]
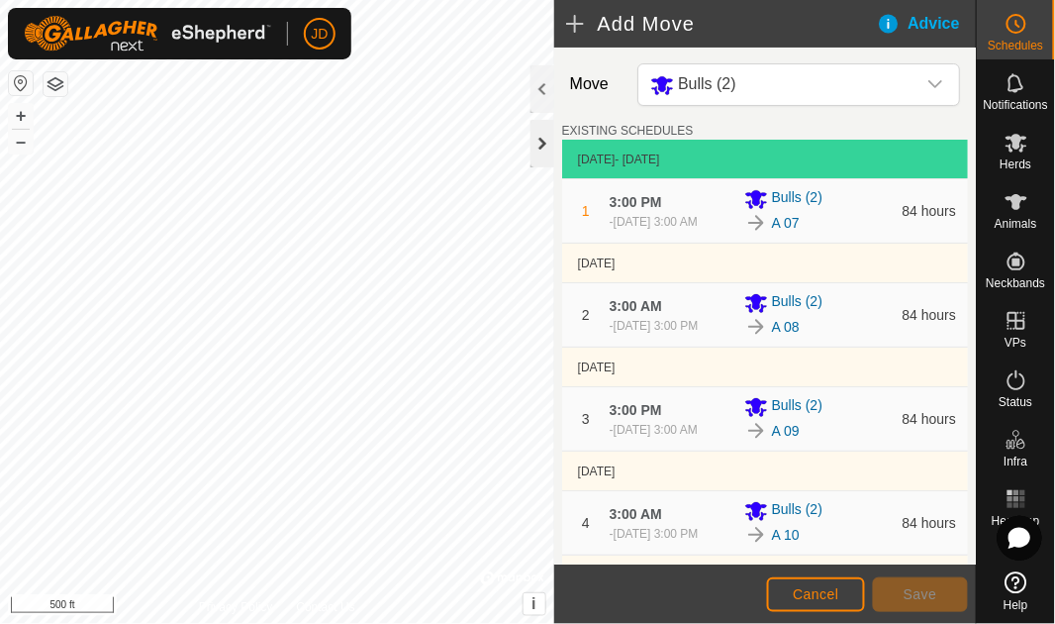
click at [540, 152] on div at bounding box center [543, 144] width 24 height 48
